Goal: Task Accomplishment & Management: Manage account settings

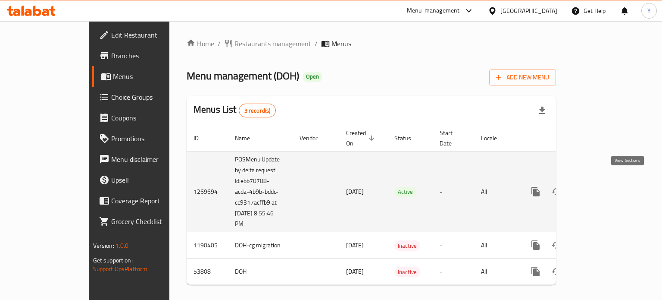
click at [603, 186] on icon "enhanced table" at bounding box center [598, 191] width 10 height 10
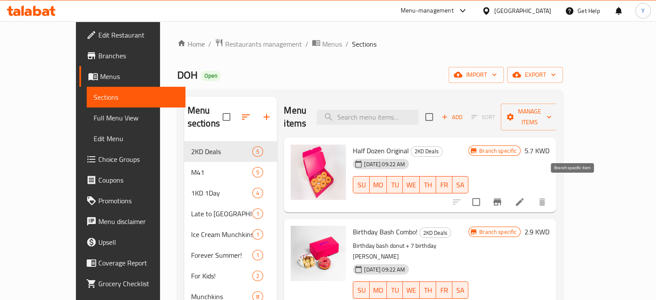
click at [502, 197] on icon "Branch-specific-item" at bounding box center [497, 202] width 10 height 10
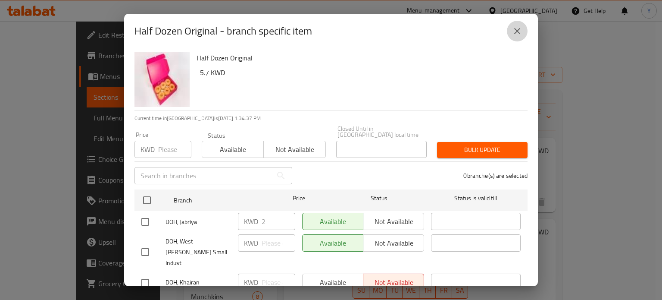
click at [520, 34] on icon "close" at bounding box center [517, 31] width 10 height 10
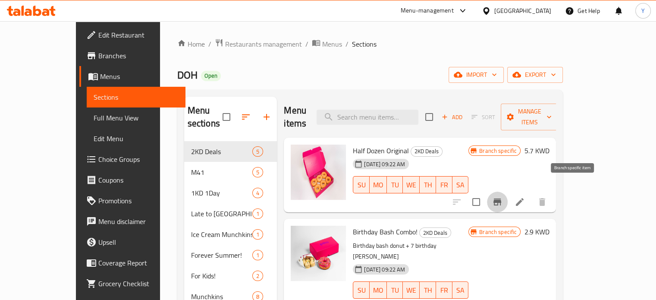
click at [501, 198] on icon "Branch-specific-item" at bounding box center [497, 201] width 8 height 7
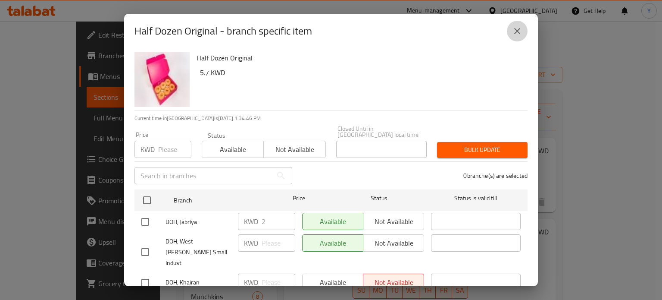
click at [516, 32] on icon "close" at bounding box center [517, 31] width 6 height 6
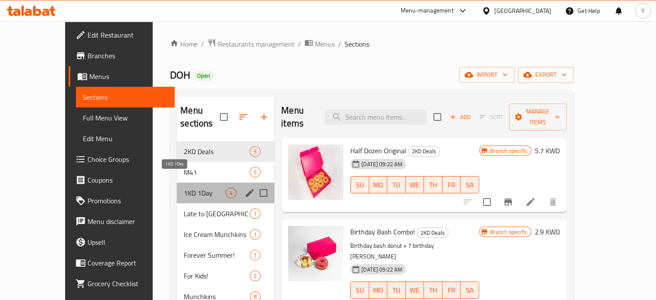
click at [184, 188] on span "1KD 1Day" at bounding box center [205, 193] width 42 height 10
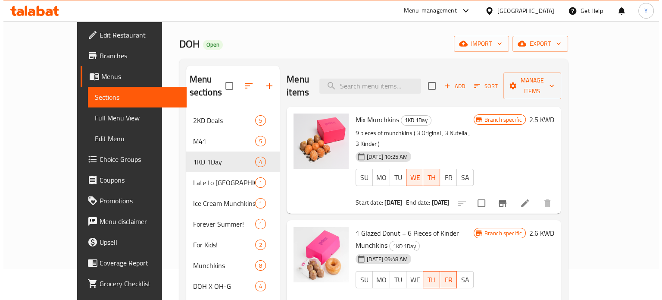
scroll to position [32, 0]
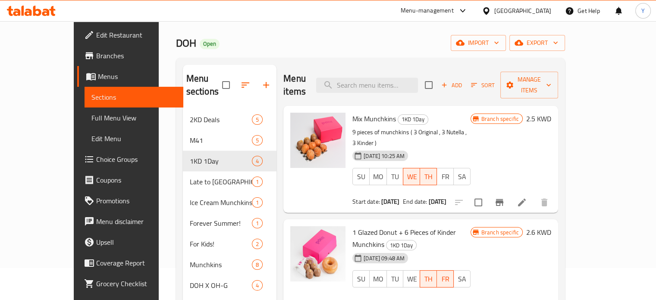
click at [554, 192] on div at bounding box center [501, 202] width 106 height 21
click at [504, 197] on icon "Branch-specific-item" at bounding box center [499, 202] width 10 height 10
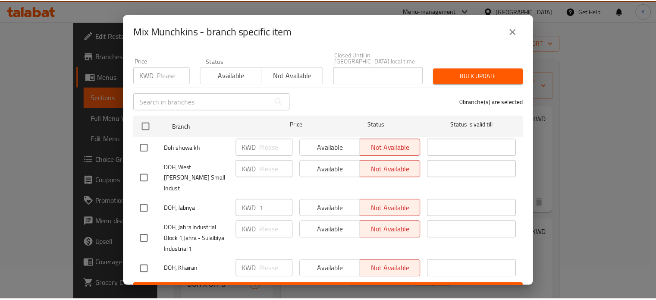
scroll to position [0, 0]
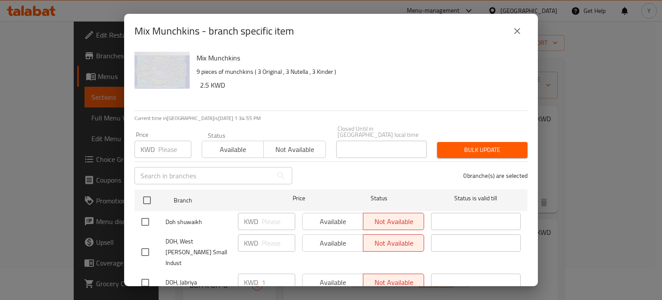
click at [520, 30] on icon "close" at bounding box center [517, 31] width 10 height 10
